Goal: Task Accomplishment & Management: Use online tool/utility

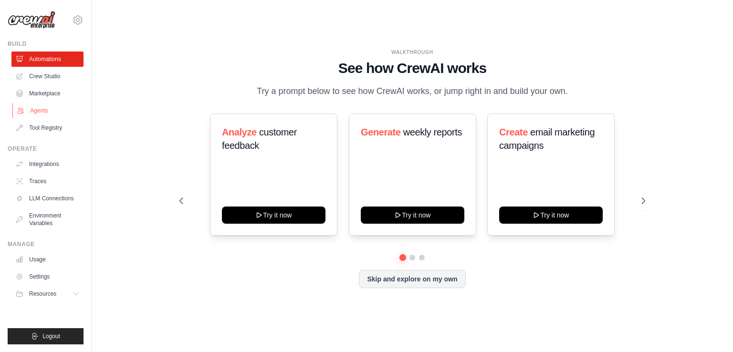
click at [45, 111] on link "Agents" at bounding box center [48, 110] width 72 height 15
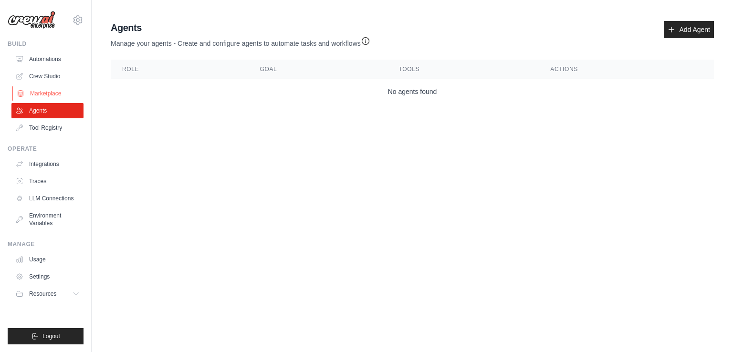
click at [33, 92] on link "Marketplace" at bounding box center [48, 93] width 72 height 15
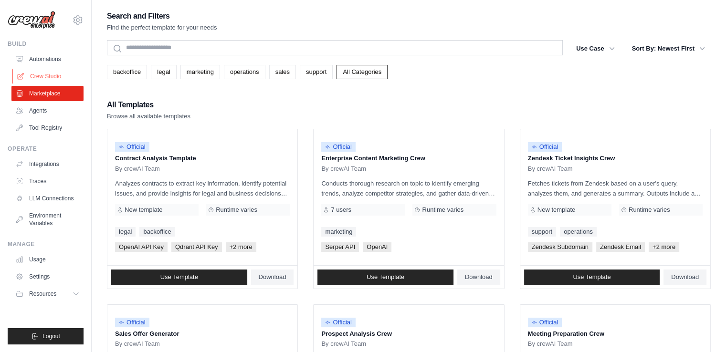
click at [38, 77] on link "Crew Studio" at bounding box center [48, 76] width 72 height 15
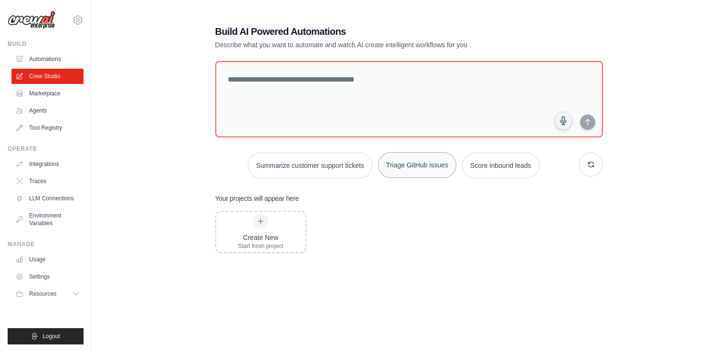
click at [429, 171] on button "Triage GitHub issues" at bounding box center [417, 165] width 78 height 26
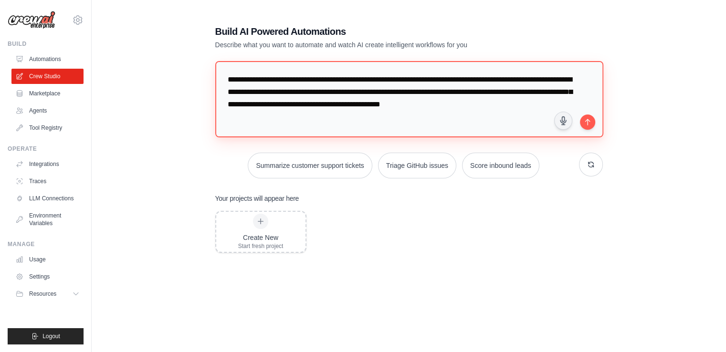
drag, startPoint x: 270, startPoint y: 81, endPoint x: 570, endPoint y: 81, distance: 299.8
click at [570, 81] on textarea "**********" at bounding box center [409, 99] width 389 height 76
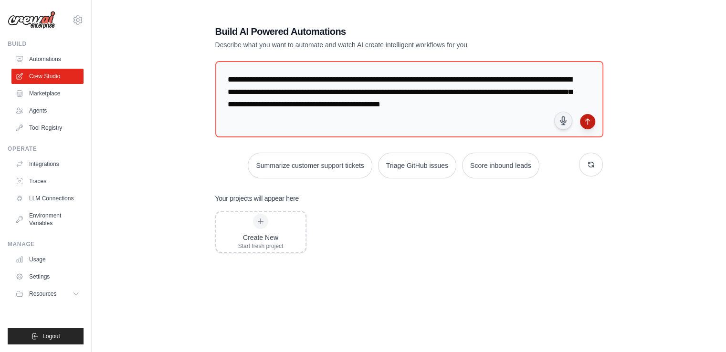
click at [587, 124] on icon "submit" at bounding box center [587, 122] width 4 height 6
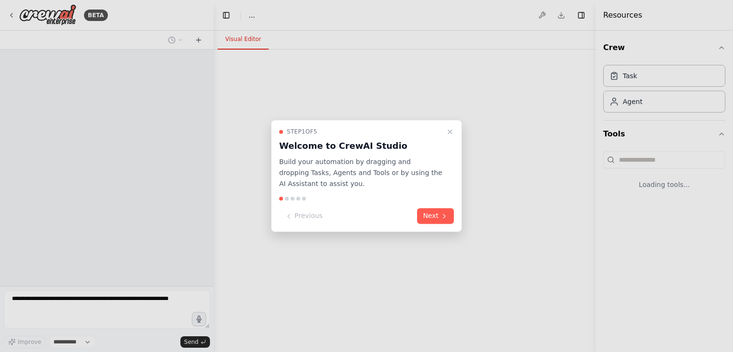
select select "****"
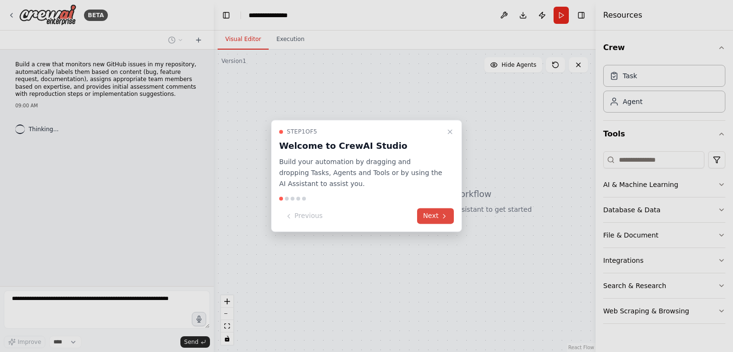
click at [432, 215] on button "Next" at bounding box center [435, 217] width 37 height 16
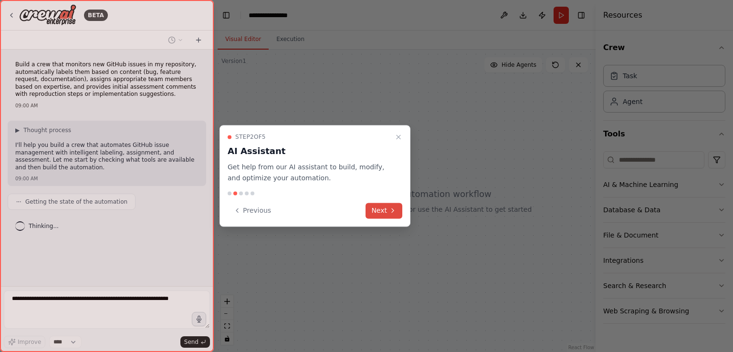
click at [392, 209] on icon at bounding box center [393, 211] width 8 height 8
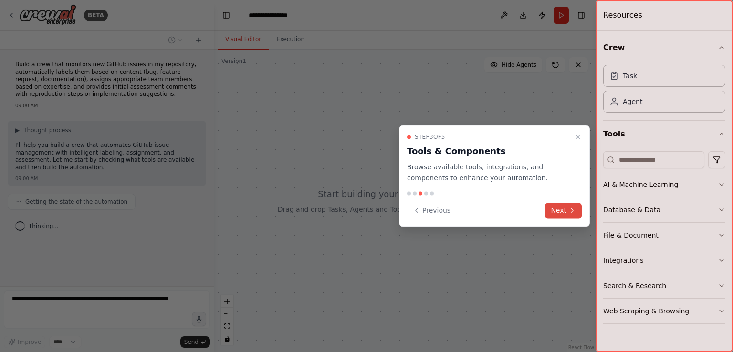
click at [568, 211] on button "Next" at bounding box center [563, 211] width 37 height 16
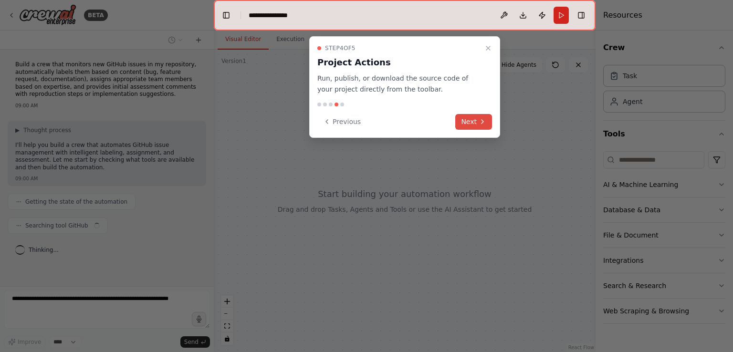
click at [479, 125] on icon at bounding box center [483, 122] width 8 height 8
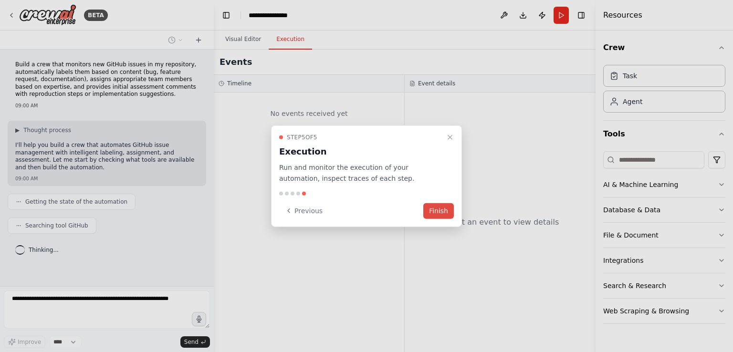
click at [443, 208] on button "Finish" at bounding box center [438, 211] width 31 height 16
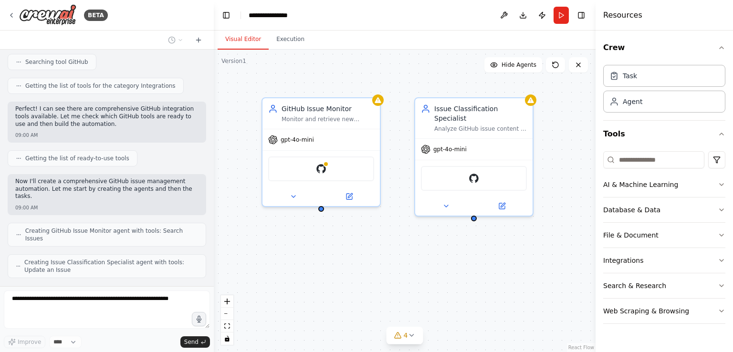
scroll to position [195, 0]
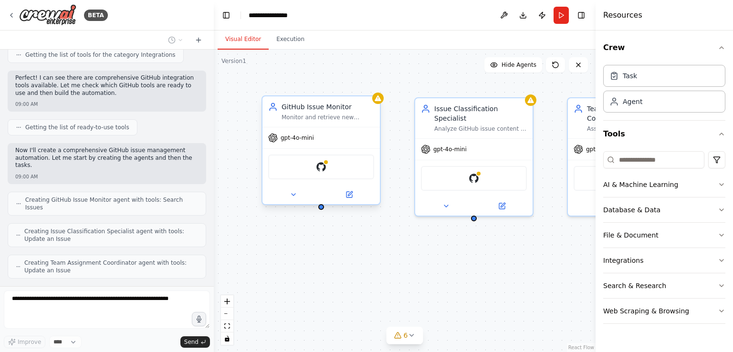
click at [340, 148] on div "gpt-4o-mini" at bounding box center [321, 137] width 117 height 21
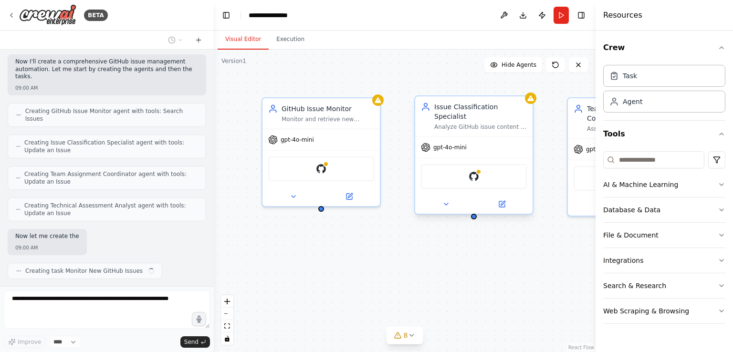
scroll to position [284, 0]
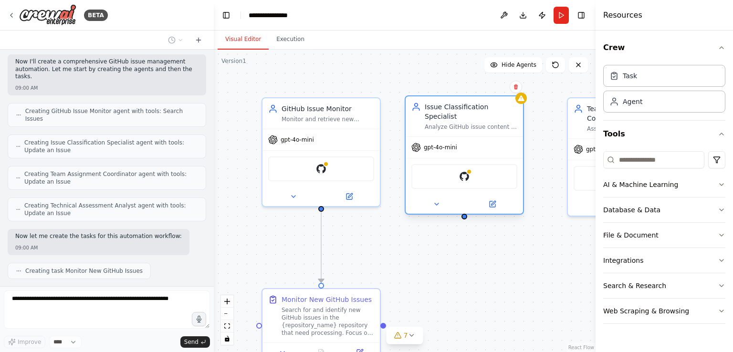
drag, startPoint x: 489, startPoint y: 127, endPoint x: 469, endPoint y: 126, distance: 20.1
click at [469, 126] on div "Issue Classification Specialist Analyze GitHub issue content to automatically c…" at bounding box center [464, 154] width 119 height 119
click at [445, 291] on div ".deletable-edge-delete-btn { width: 20px; height: 20px; border: 0px solid #ffff…" at bounding box center [405, 201] width 382 height 303
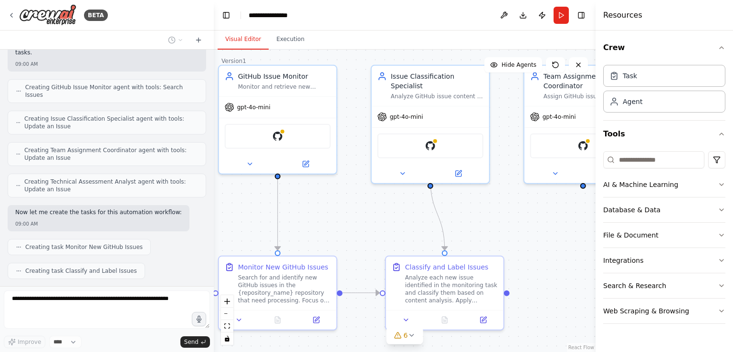
scroll to position [331, 0]
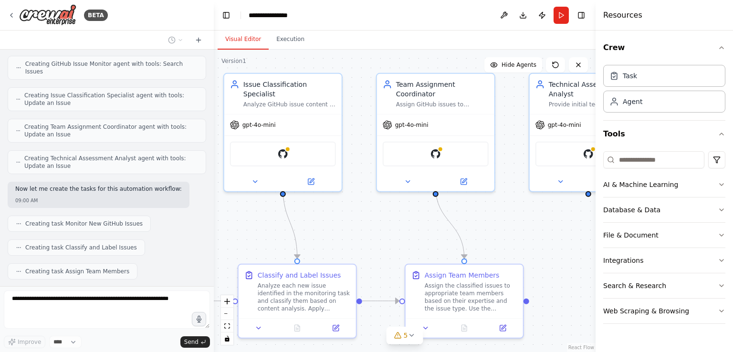
drag, startPoint x: 569, startPoint y: 253, endPoint x: 378, endPoint y: 228, distance: 192.5
click at [378, 228] on div ".deletable-edge-delete-btn { width: 20px; height: 20px; border: 0px solid #ffff…" at bounding box center [405, 201] width 382 height 303
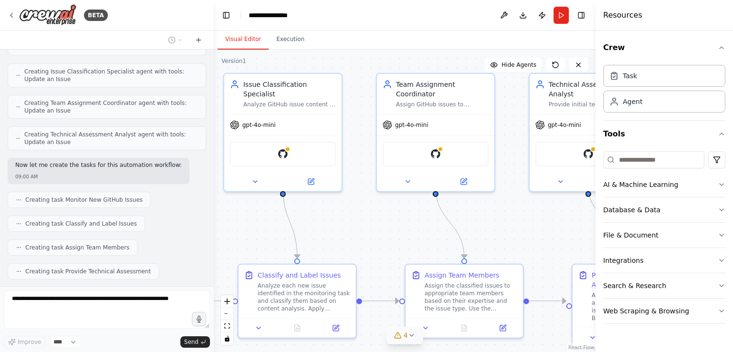
click at [409, 335] on icon at bounding box center [412, 336] width 8 height 8
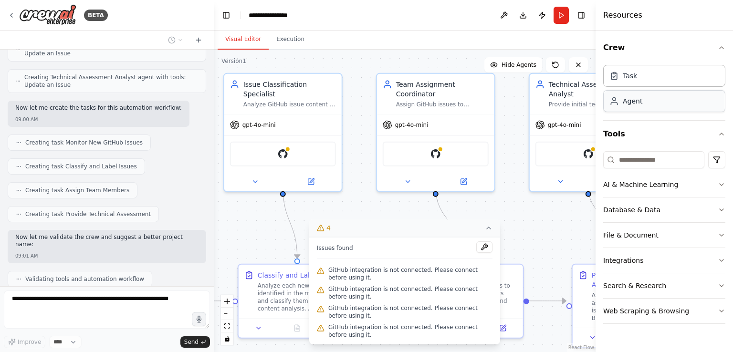
scroll to position [435, 0]
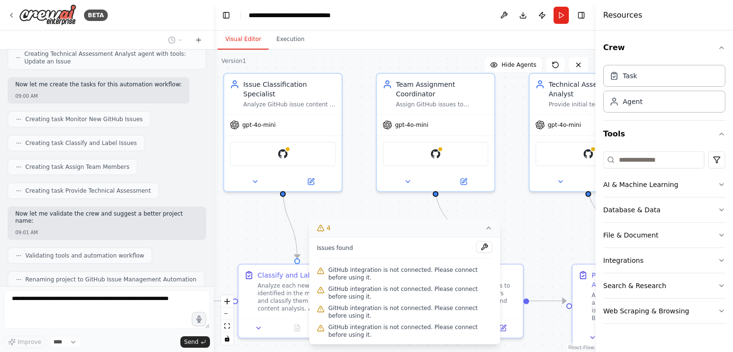
click at [249, 233] on div ".deletable-edge-delete-btn { width: 20px; height: 20px; border: 0px solid #ffff…" at bounding box center [405, 201] width 382 height 303
click at [391, 214] on div ".deletable-edge-delete-btn { width: 20px; height: 20px; border: 0px solid #ffff…" at bounding box center [405, 201] width 382 height 303
click at [284, 41] on button "Execution" at bounding box center [290, 40] width 43 height 20
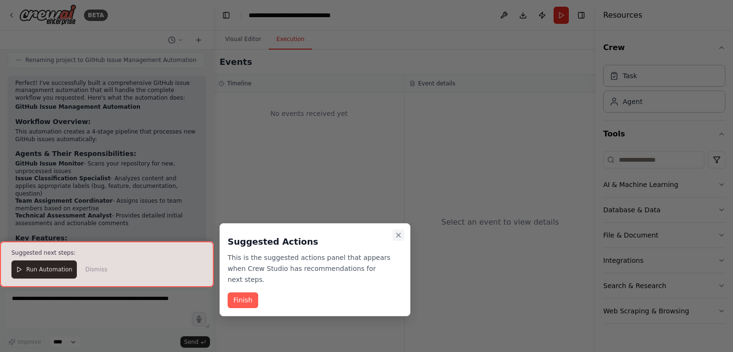
click at [404, 235] on button "Close walkthrough" at bounding box center [398, 235] width 11 height 11
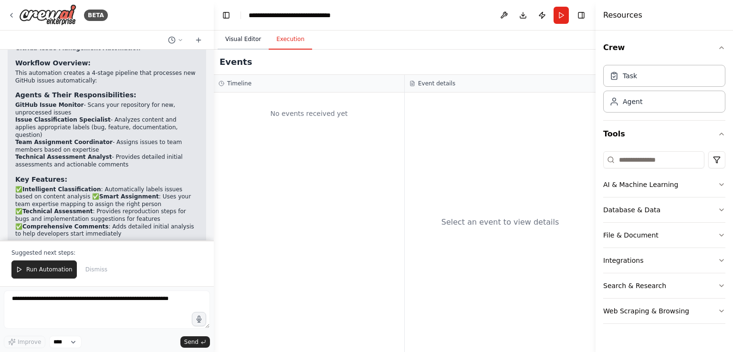
click at [245, 35] on button "Visual Editor" at bounding box center [243, 40] width 51 height 20
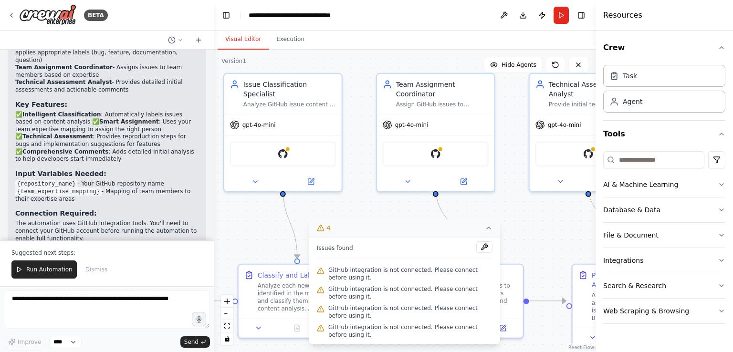
scroll to position [796, 0]
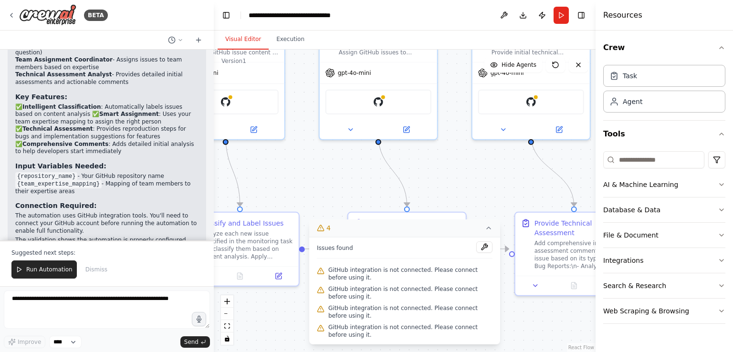
drag, startPoint x: 390, startPoint y: 196, endPoint x: 333, endPoint y: 144, distance: 77.4
click at [333, 144] on div ".deletable-edge-delete-btn { width: 20px; height: 20px; border: 0px solid #ffff…" at bounding box center [405, 201] width 382 height 303
click at [490, 231] on icon at bounding box center [489, 228] width 8 height 8
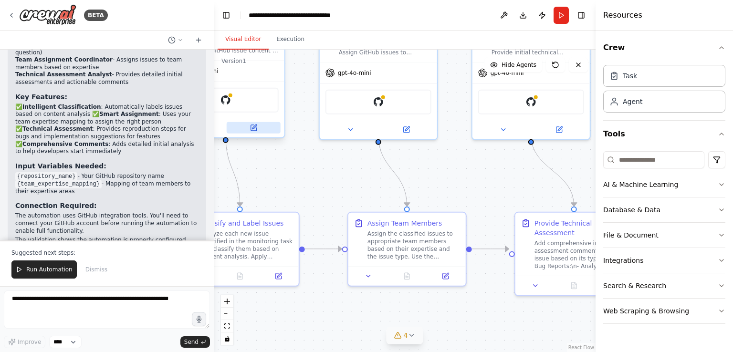
click at [253, 125] on icon at bounding box center [255, 127] width 4 height 4
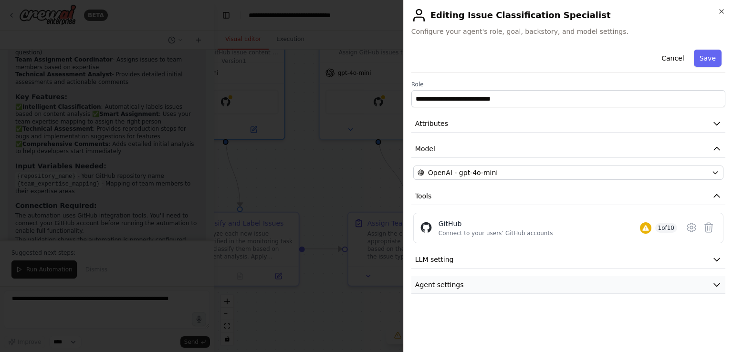
click at [717, 287] on icon "button" at bounding box center [717, 285] width 10 height 10
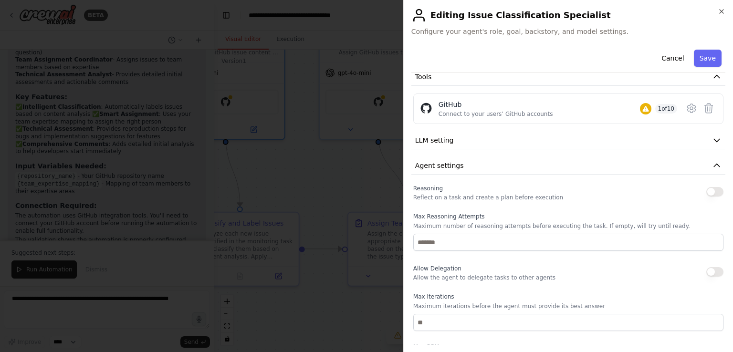
scroll to position [109, 0]
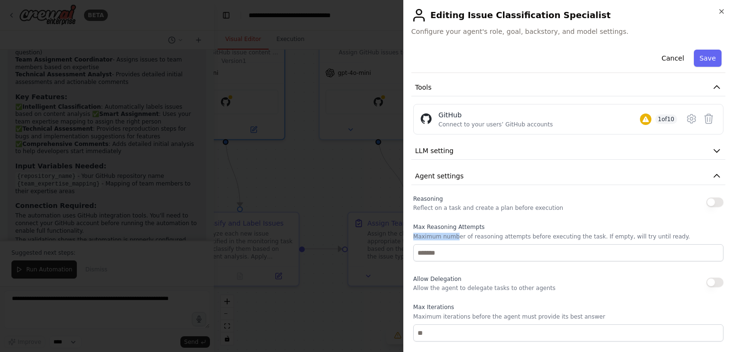
drag, startPoint x: 470, startPoint y: 237, endPoint x: 654, endPoint y: 244, distance: 184.0
click at [654, 244] on div "Max Reasoning Attempts Maximum number of reasoning attempts before executing th…" at bounding box center [568, 242] width 310 height 38
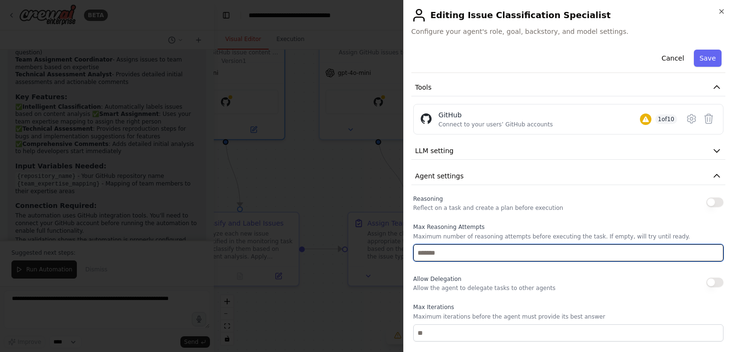
click at [709, 254] on input "*" at bounding box center [568, 252] width 310 height 17
click at [708, 255] on input "*" at bounding box center [568, 252] width 310 height 17
click at [709, 252] on input "*" at bounding box center [568, 252] width 310 height 17
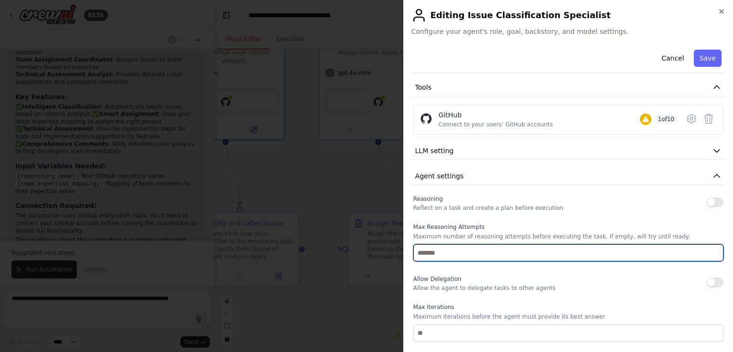
click at [709, 250] on input "*" at bounding box center [568, 252] width 310 height 17
type input "*"
click at [709, 250] on input "*" at bounding box center [568, 252] width 310 height 17
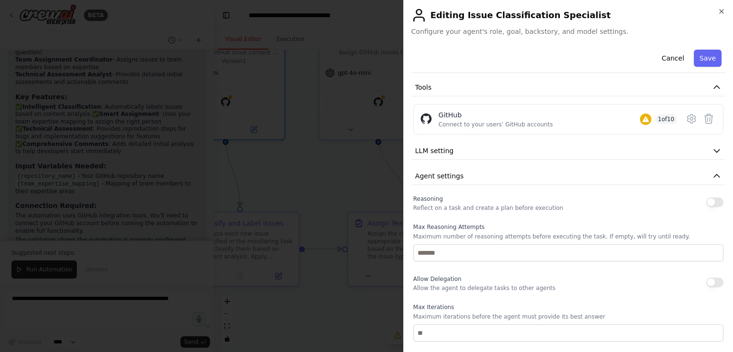
click at [354, 185] on div at bounding box center [366, 176] width 733 height 352
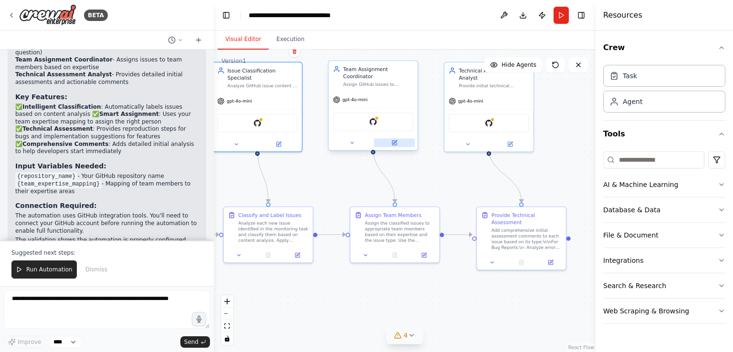
click at [395, 140] on icon at bounding box center [394, 141] width 3 height 3
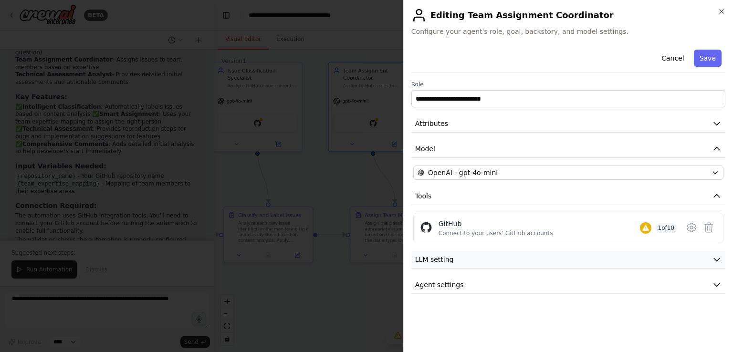
click at [436, 261] on span "LLM setting" at bounding box center [434, 260] width 39 height 10
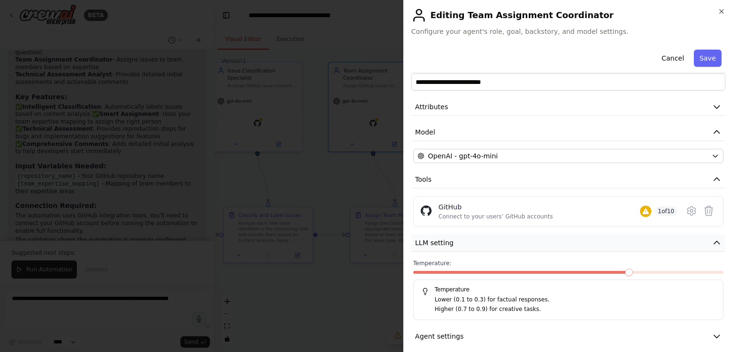
scroll to position [24, 0]
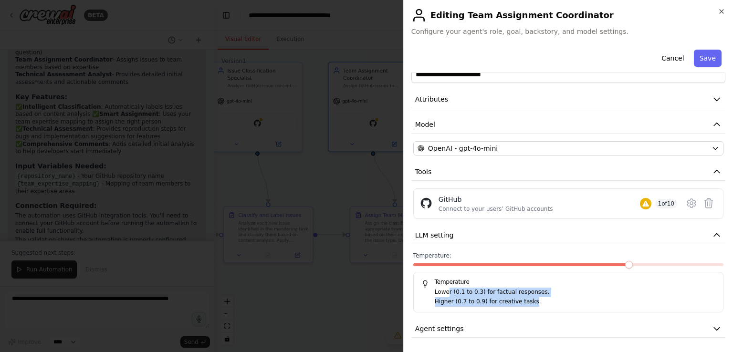
drag, startPoint x: 447, startPoint y: 289, endPoint x: 523, endPoint y: 302, distance: 77.5
click at [523, 302] on div "Lower (0.1 to 0.3) for factual responses. Higher (0.7 to 0.9) for creative task…" at bounding box center [569, 297] width 294 height 19
click at [712, 328] on icon "button" at bounding box center [717, 329] width 10 height 10
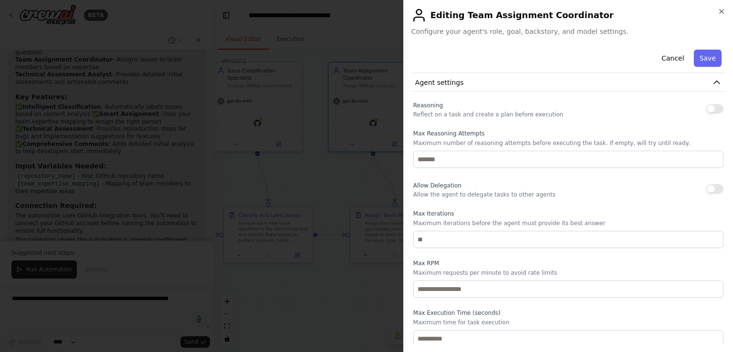
scroll to position [273, 0]
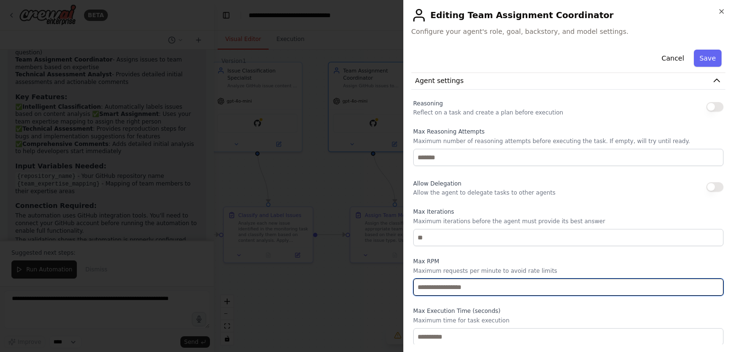
drag, startPoint x: 433, startPoint y: 287, endPoint x: 488, endPoint y: 290, distance: 55.9
click at [488, 290] on input "number" at bounding box center [568, 287] width 310 height 17
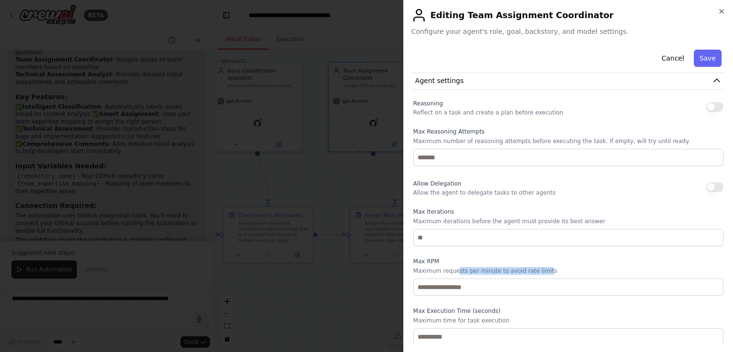
drag, startPoint x: 453, startPoint y: 266, endPoint x: 537, endPoint y: 270, distance: 83.7
click at [537, 270] on p "Maximum requests per minute to avoid rate limits" at bounding box center [568, 271] width 310 height 8
drag, startPoint x: 426, startPoint y: 310, endPoint x: 489, endPoint y: 322, distance: 64.2
click at [489, 322] on div "Max Execution Time (seconds) Maximum time for task execution" at bounding box center [568, 326] width 310 height 38
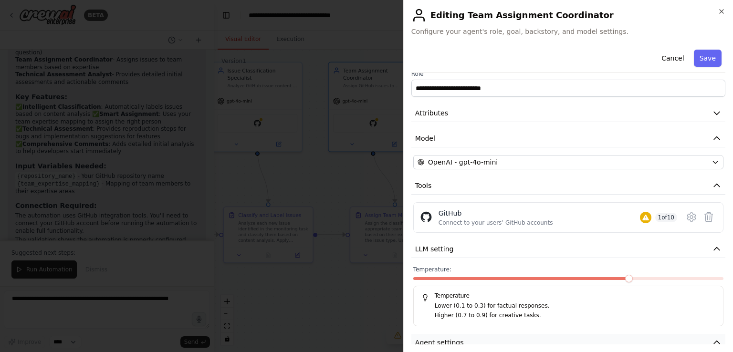
scroll to position [0, 0]
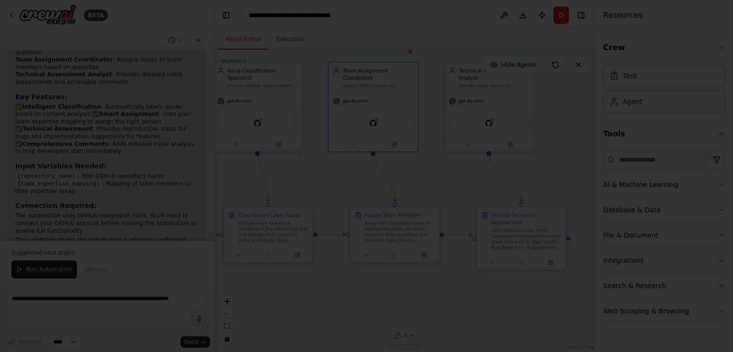
click at [271, 286] on div at bounding box center [366, 176] width 733 height 352
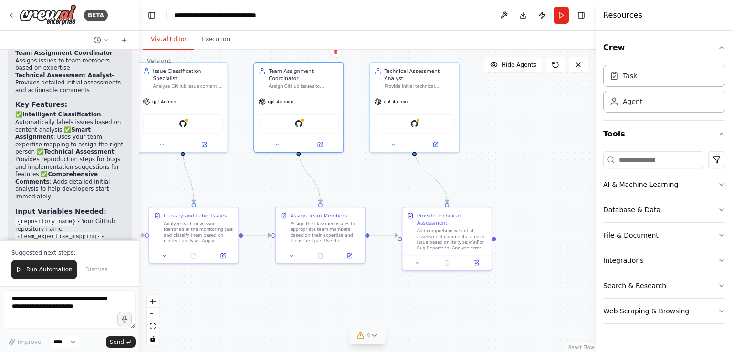
scroll to position [1069, 0]
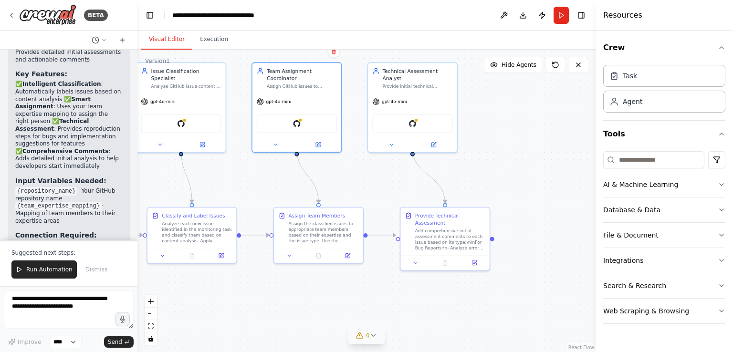
drag, startPoint x: 213, startPoint y: 251, endPoint x: 138, endPoint y: 247, distance: 75.6
click at [138, 247] on div "BETA Build a crew that monitors new GitHub issues in my repository, automatical…" at bounding box center [366, 176] width 733 height 352
click at [44, 187] on code "{repository_name}" at bounding box center [46, 191] width 62 height 9
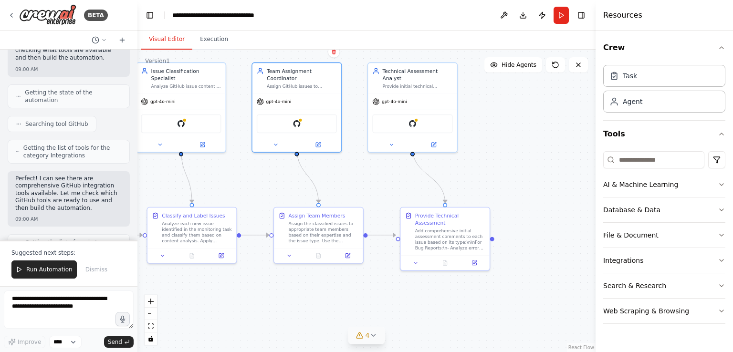
scroll to position [0, 0]
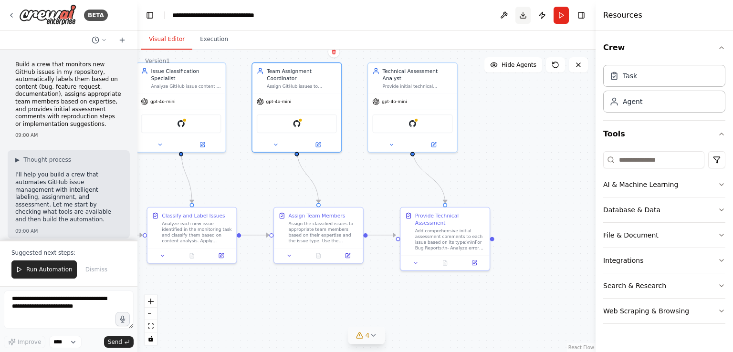
click at [523, 16] on button "Download" at bounding box center [523, 15] width 15 height 17
click at [541, 15] on button "Publish" at bounding box center [542, 15] width 15 height 17
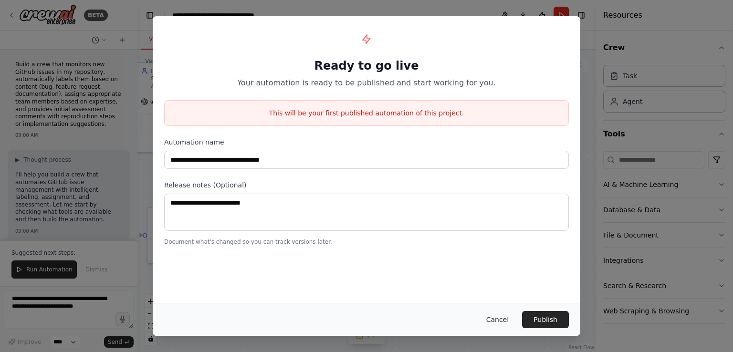
click at [501, 318] on button "Cancel" at bounding box center [498, 319] width 38 height 17
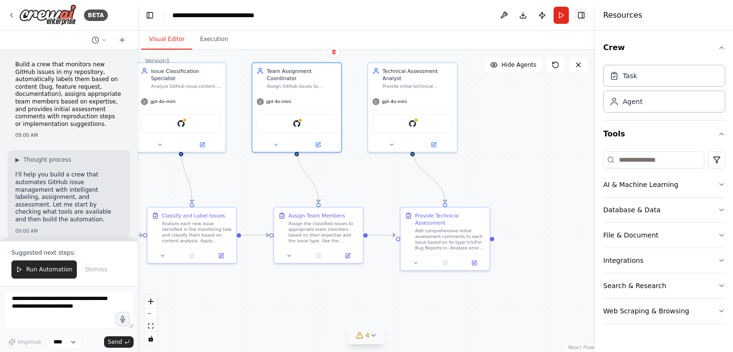
click at [581, 16] on button "Toggle Right Sidebar" at bounding box center [581, 15] width 13 height 13
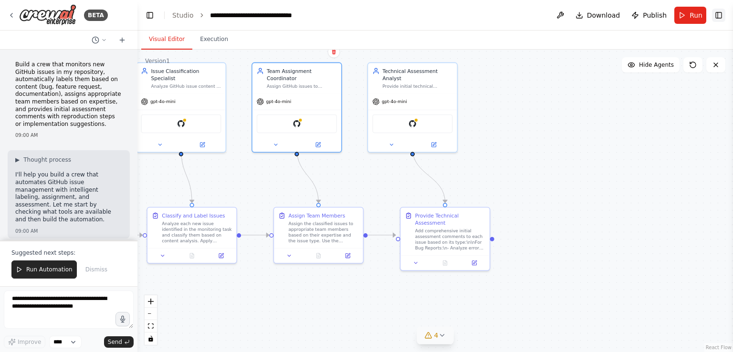
click at [718, 18] on button "Toggle Right Sidebar" at bounding box center [718, 15] width 13 height 13
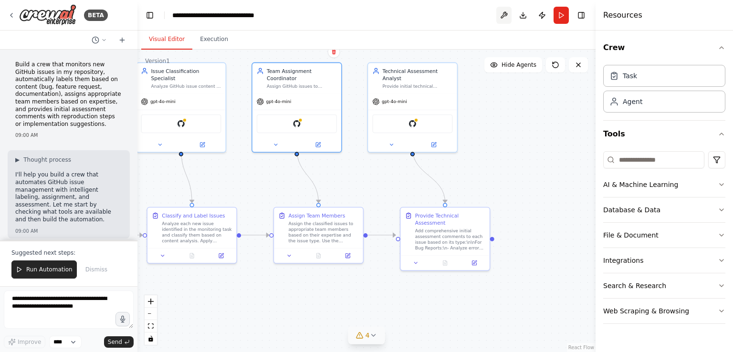
click at [503, 13] on button at bounding box center [504, 15] width 15 height 17
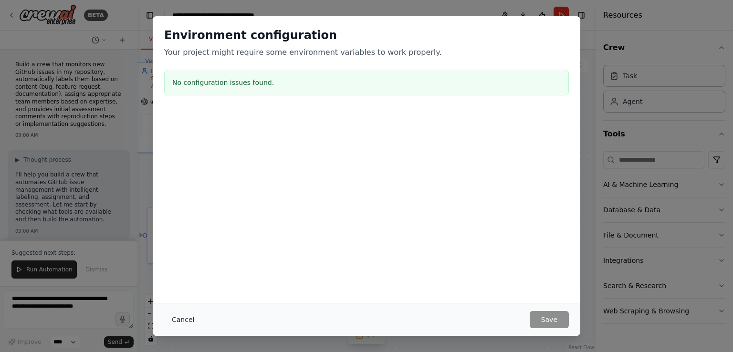
click at [185, 321] on button "Cancel" at bounding box center [183, 319] width 38 height 17
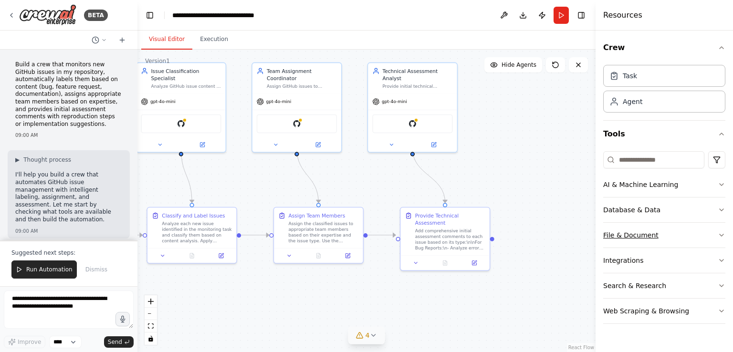
click at [720, 235] on icon "button" at bounding box center [722, 236] width 8 height 8
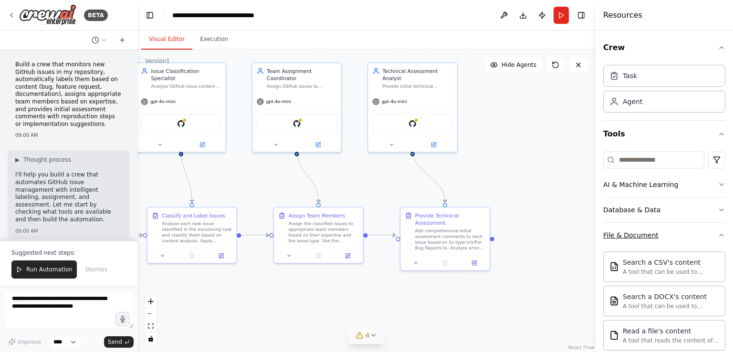
click at [718, 235] on icon "button" at bounding box center [722, 236] width 8 height 8
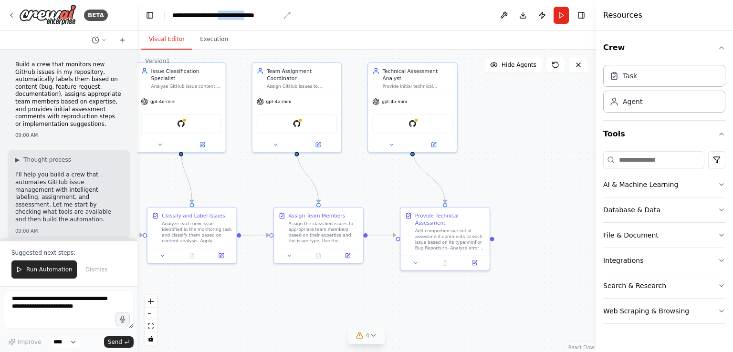
drag, startPoint x: 238, startPoint y: 12, endPoint x: 280, endPoint y: 14, distance: 42.1
click at [280, 14] on div "**********" at bounding box center [231, 16] width 119 height 10
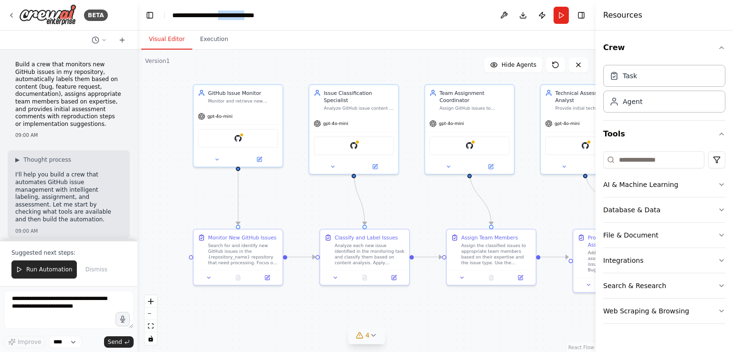
drag, startPoint x: 249, startPoint y: 169, endPoint x: 422, endPoint y: 191, distance: 174.2
click at [422, 191] on div ".deletable-edge-delete-btn { width: 20px; height: 20px; border: 0px solid #ffff…" at bounding box center [367, 201] width 458 height 303
click at [521, 277] on icon at bounding box center [521, 276] width 4 height 4
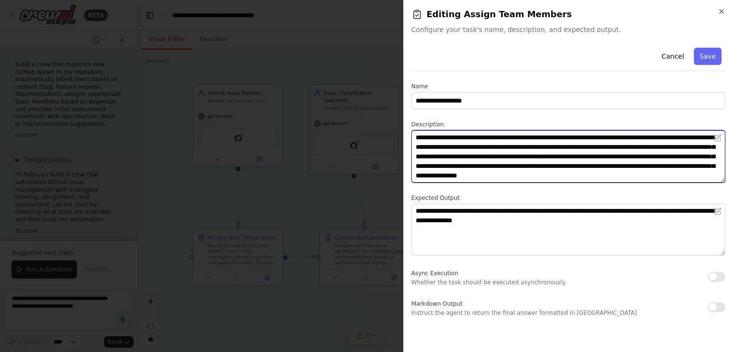
drag, startPoint x: 483, startPoint y: 140, endPoint x: 718, endPoint y: 173, distance: 237.2
click at [718, 173] on textarea "**********" at bounding box center [569, 156] width 314 height 53
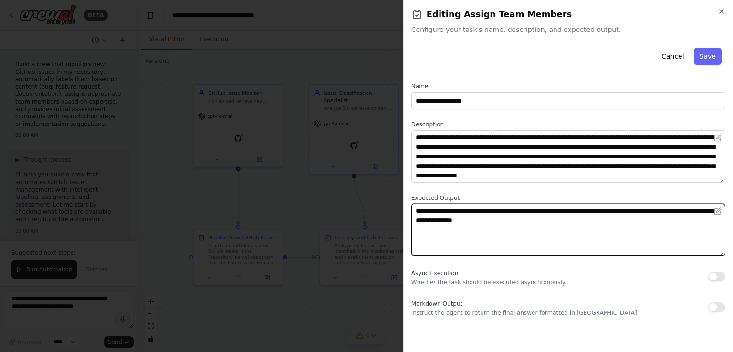
drag, startPoint x: 424, startPoint y: 212, endPoint x: 630, endPoint y: 216, distance: 205.8
click at [630, 216] on textarea "**********" at bounding box center [569, 230] width 314 height 53
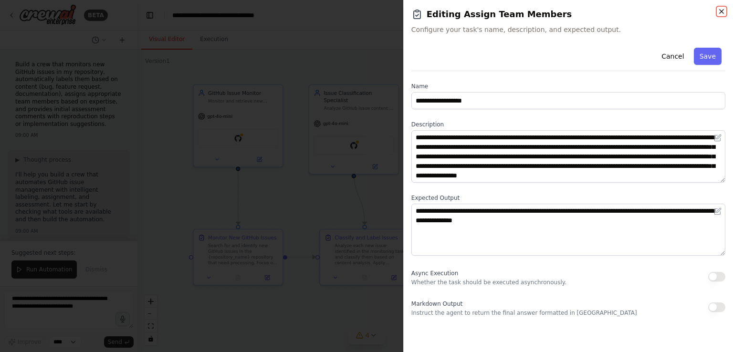
click at [720, 14] on icon "button" at bounding box center [722, 12] width 8 height 8
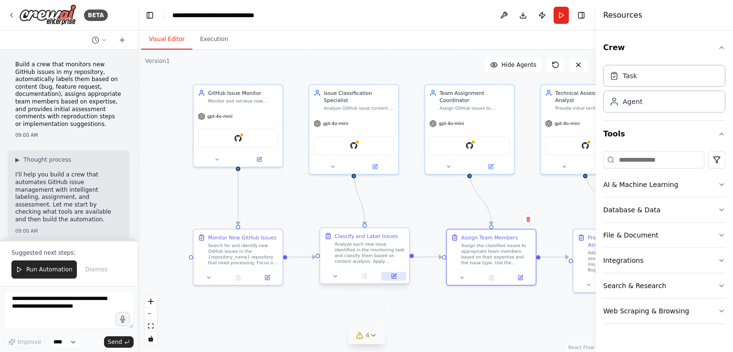
click at [395, 275] on icon at bounding box center [394, 277] width 6 height 6
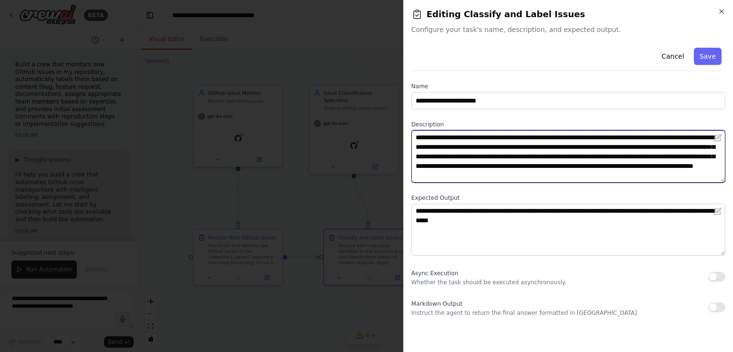
drag, startPoint x: 481, startPoint y: 140, endPoint x: 679, endPoint y: 186, distance: 203.4
click at [684, 180] on textarea "**********" at bounding box center [569, 156] width 314 height 53
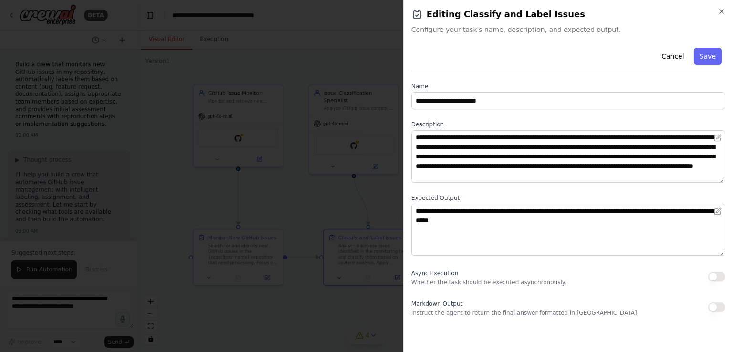
click at [302, 190] on div at bounding box center [366, 176] width 733 height 352
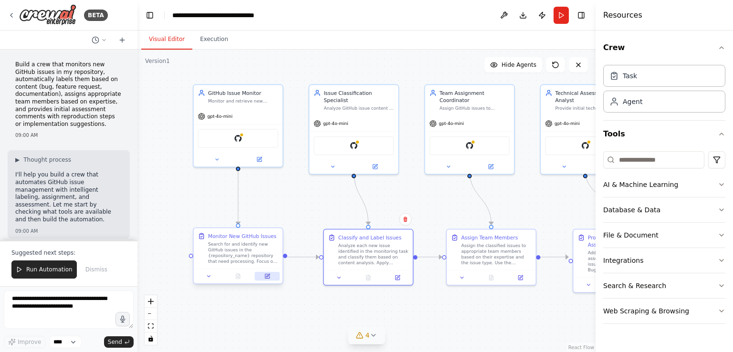
click at [271, 279] on button at bounding box center [267, 276] width 25 height 9
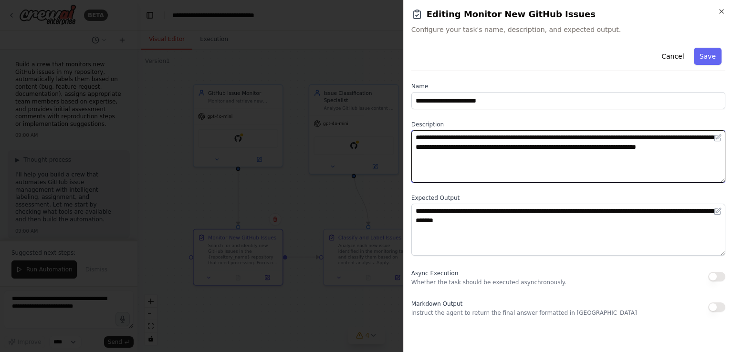
drag, startPoint x: 481, startPoint y: 138, endPoint x: 674, endPoint y: 161, distance: 194.2
click at [674, 161] on textarea "**********" at bounding box center [569, 156] width 314 height 53
click at [630, 155] on textarea "**********" at bounding box center [569, 156] width 314 height 53
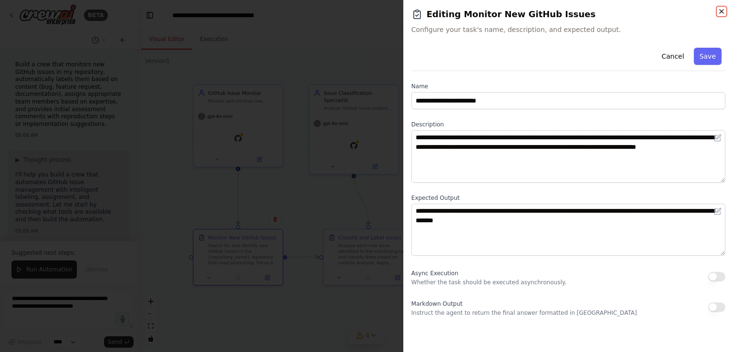
click at [722, 11] on icon "button" at bounding box center [722, 12] width 4 height 4
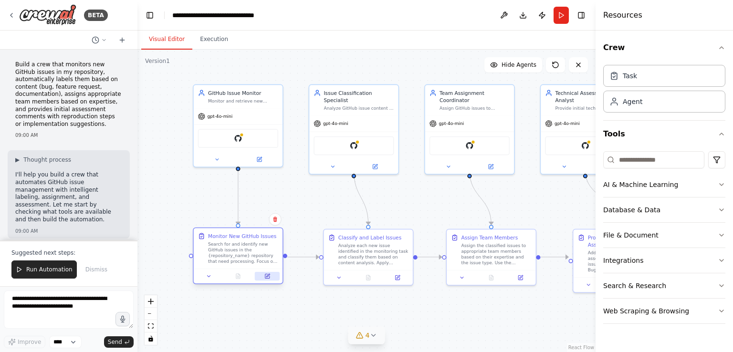
click at [269, 280] on button at bounding box center [267, 276] width 25 height 9
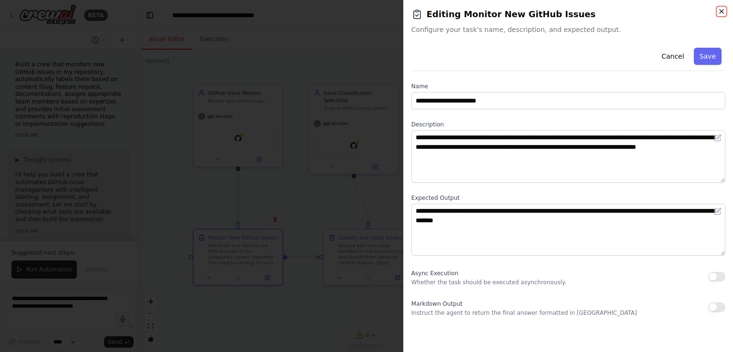
click at [724, 14] on icon "button" at bounding box center [722, 12] width 8 height 8
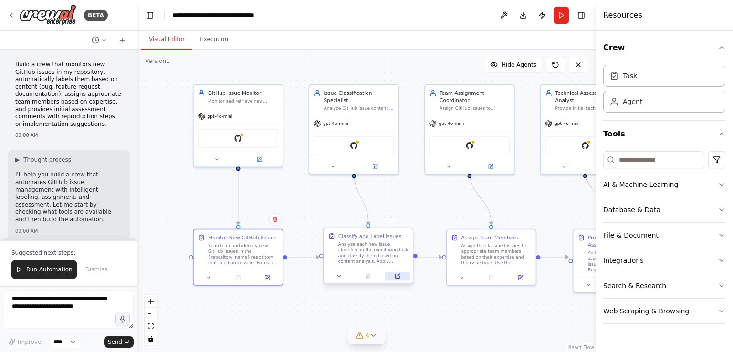
click at [398, 277] on icon at bounding box center [397, 276] width 4 height 4
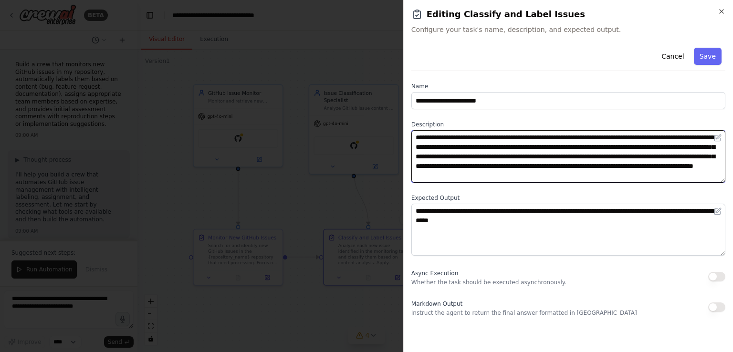
drag, startPoint x: 417, startPoint y: 150, endPoint x: 673, endPoint y: 180, distance: 257.7
click at [673, 180] on textarea "**********" at bounding box center [569, 156] width 314 height 53
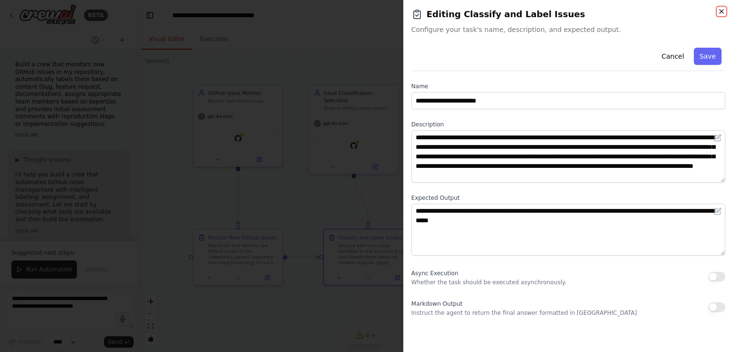
click at [722, 14] on icon "button" at bounding box center [722, 12] width 8 height 8
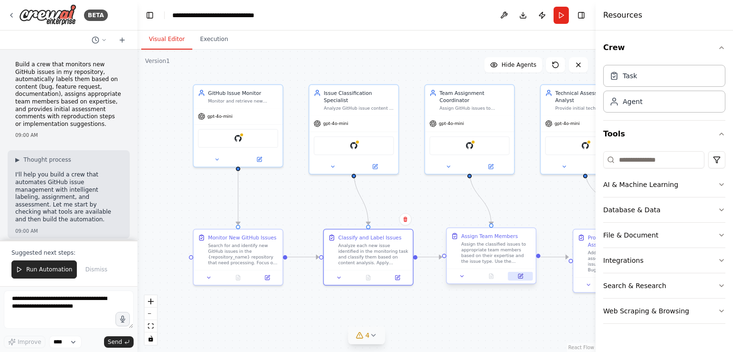
click at [520, 277] on icon at bounding box center [520, 275] width 3 height 3
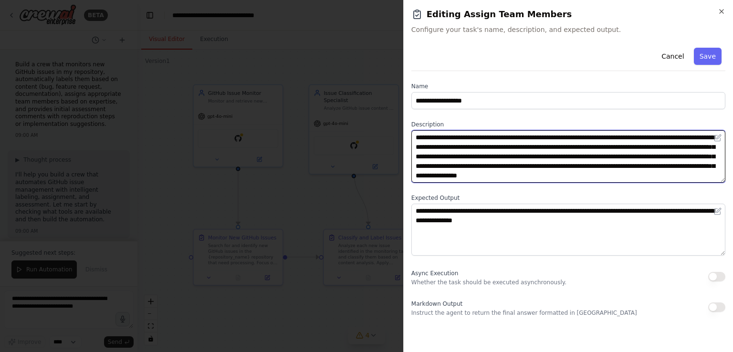
drag, startPoint x: 414, startPoint y: 147, endPoint x: 537, endPoint y: 174, distance: 126.3
click at [537, 174] on textarea "**********" at bounding box center [569, 156] width 314 height 53
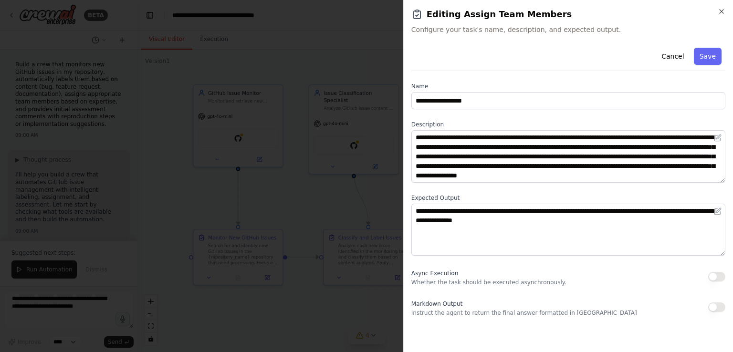
click at [287, 203] on div at bounding box center [366, 176] width 733 height 352
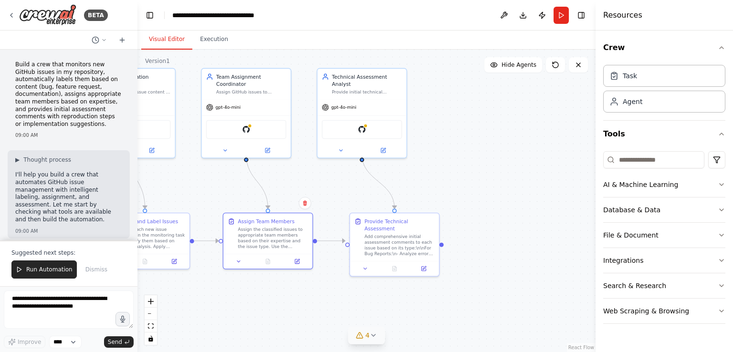
drag, startPoint x: 483, startPoint y: 302, endPoint x: 279, endPoint y: 287, distance: 204.4
click at [260, 286] on div ".deletable-edge-delete-btn { width: 20px; height: 20px; border: 0px solid #ffff…" at bounding box center [367, 201] width 458 height 303
click at [422, 264] on button at bounding box center [427, 268] width 25 height 9
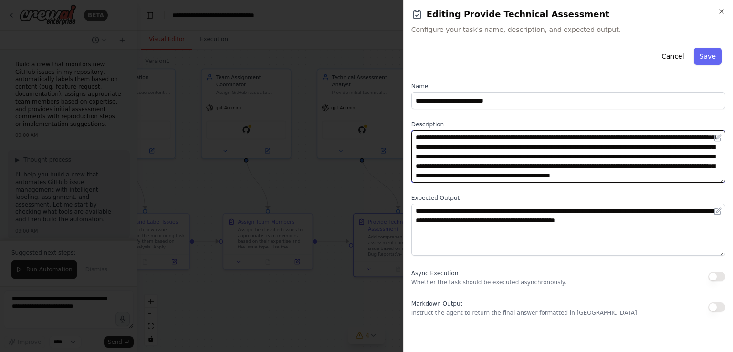
scroll to position [38, 0]
drag, startPoint x: 416, startPoint y: 141, endPoint x: 705, endPoint y: 176, distance: 290.5
click at [705, 176] on textarea "**********" at bounding box center [569, 156] width 314 height 53
